Goal: Check status: Check status

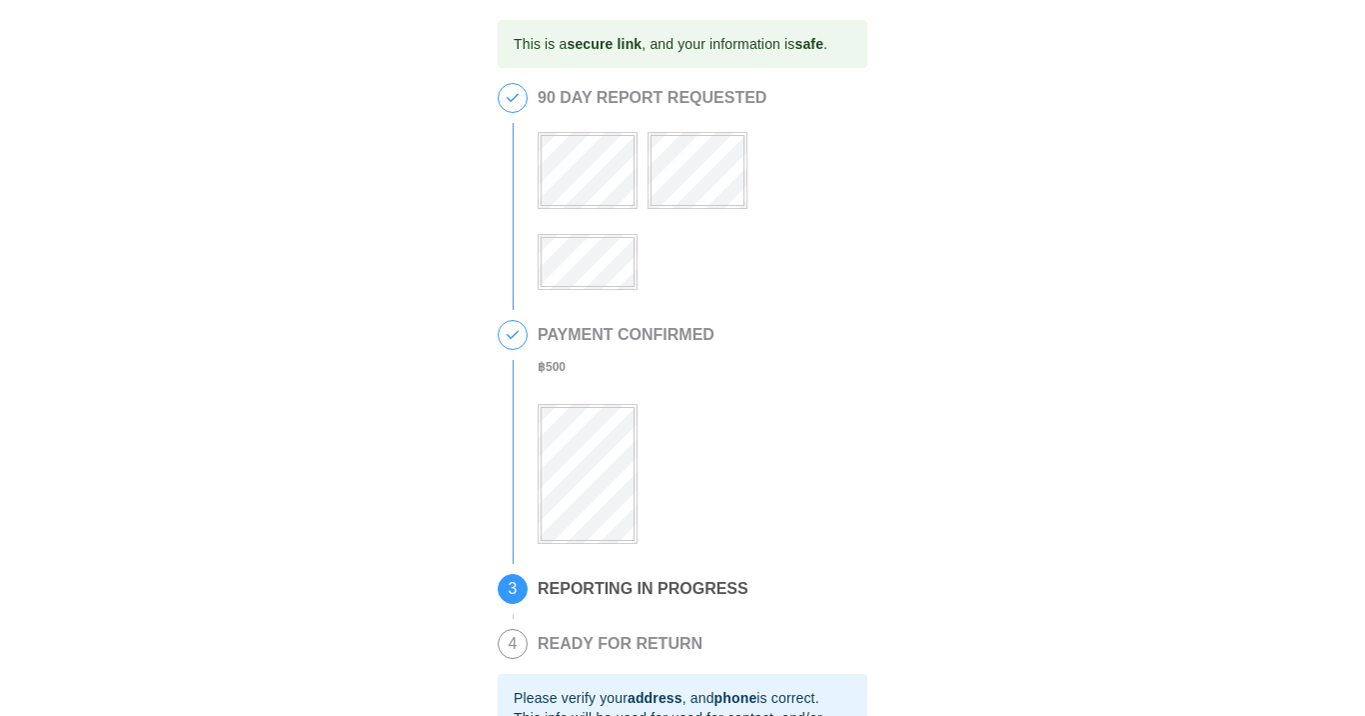
scroll to position [337, 0]
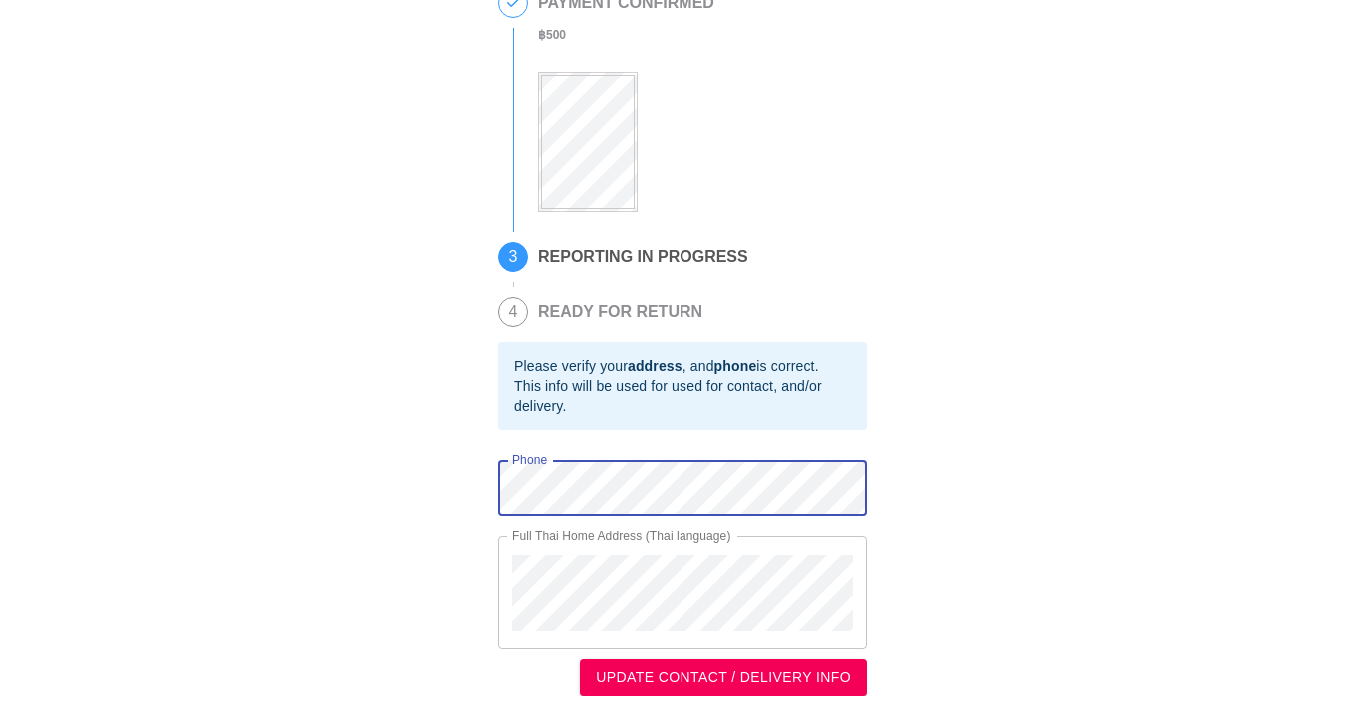
click at [450, 487] on div "This is a secure link , and your information is safe . 1 90 DAY REPORT REQUESTE…" at bounding box center [682, 192] width 1325 height 1008
